Goal: Check status: Check status

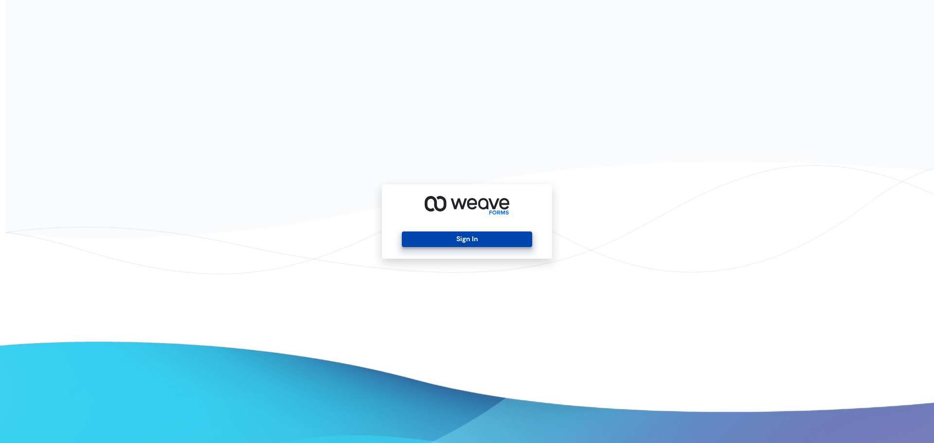
click at [468, 241] on button "Sign In" at bounding box center [467, 240] width 130 height 16
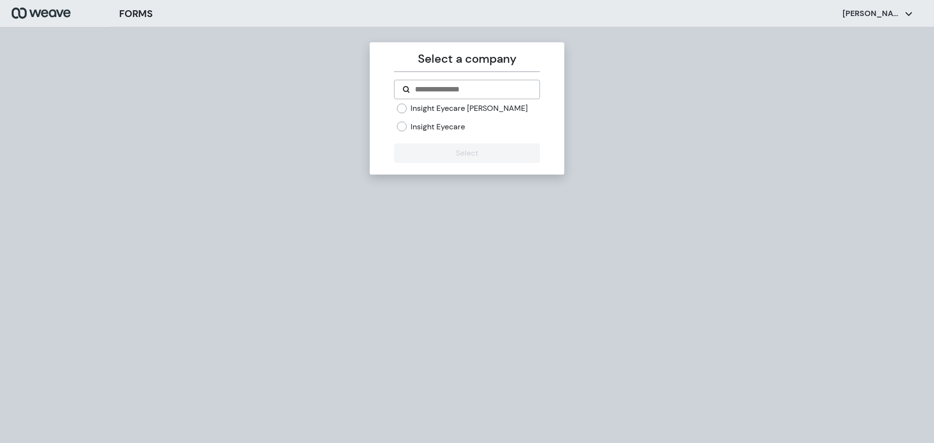
click at [412, 127] on label "Insight Eyecare" at bounding box center [438, 127] width 54 height 11
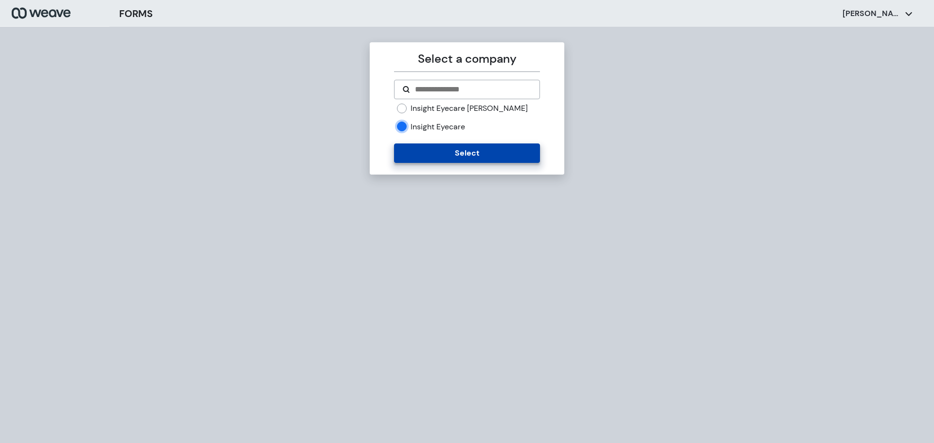
click at [445, 157] on button "Select" at bounding box center [466, 153] width 145 height 19
